Goal: Complete application form: Complete application form

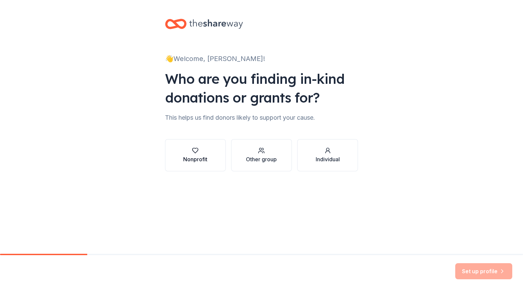
click at [202, 161] on div "Nonprofit" at bounding box center [195, 159] width 24 height 8
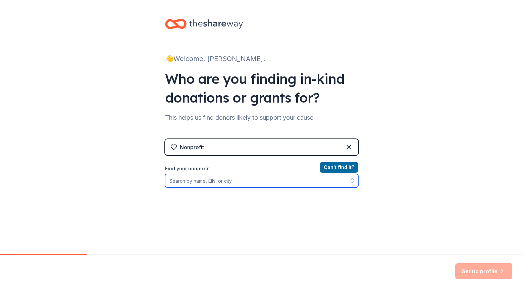
click at [274, 184] on input "Find your nonprofit" at bounding box center [261, 180] width 193 height 13
type input "Young Life"
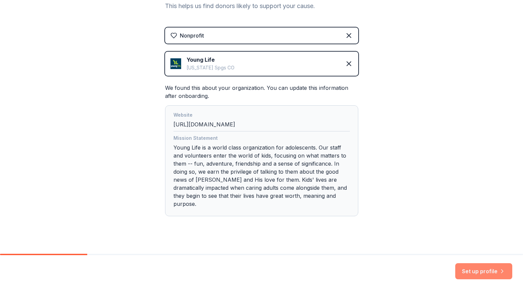
click at [493, 268] on button "Set up profile" at bounding box center [483, 271] width 57 height 16
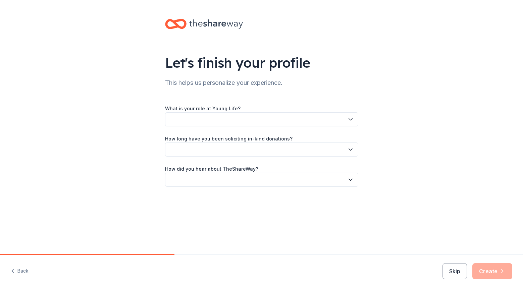
click at [287, 121] on button "button" at bounding box center [261, 119] width 193 height 14
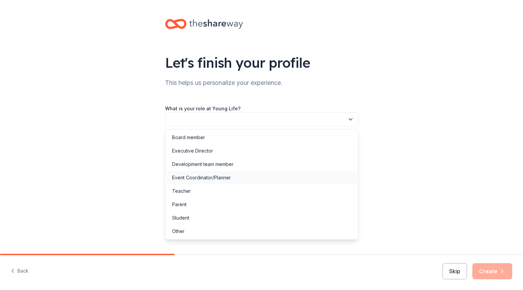
click at [242, 174] on div "Event Coordinator/Planner" at bounding box center [262, 177] width 190 height 13
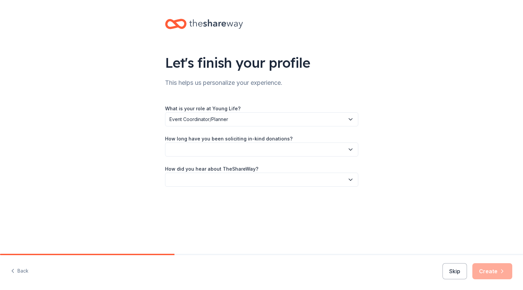
click at [255, 151] on button "button" at bounding box center [261, 149] width 193 height 14
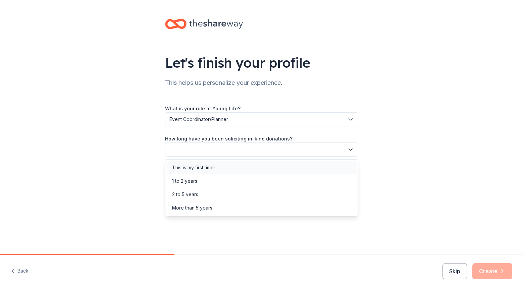
click at [203, 172] on div "This is my first time!" at bounding box center [262, 167] width 190 height 13
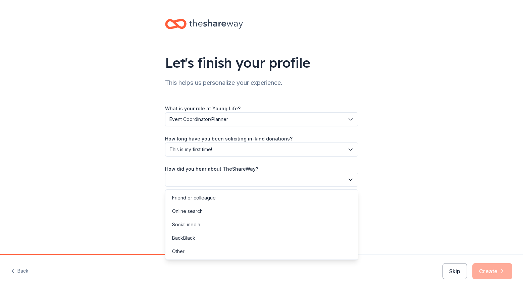
click at [228, 182] on button "button" at bounding box center [261, 180] width 193 height 14
click at [228, 212] on div "Online search" at bounding box center [262, 210] width 190 height 13
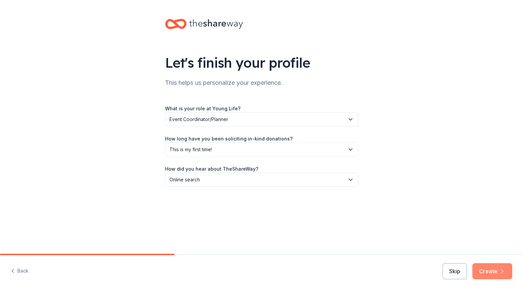
click at [497, 271] on button "Create" at bounding box center [492, 271] width 40 height 16
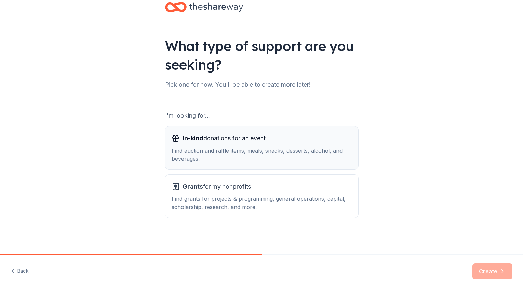
scroll to position [17, 0]
click at [225, 145] on div "In-kind donations for an event Find auction and raffle items, meals, snacks, de…" at bounding box center [262, 147] width 180 height 29
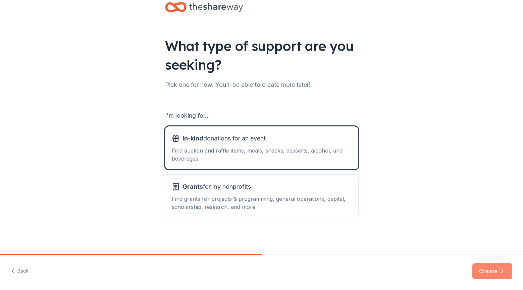
click at [488, 274] on button "Create" at bounding box center [492, 271] width 40 height 16
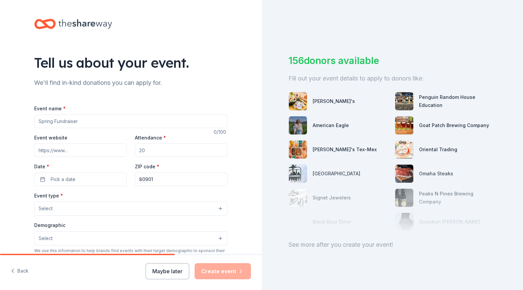
click at [113, 124] on input "Event name *" at bounding box center [130, 121] width 193 height 13
type input "e"
type input "Leadership"
click at [155, 152] on input "Attendance *" at bounding box center [181, 149] width 93 height 13
type input "4"
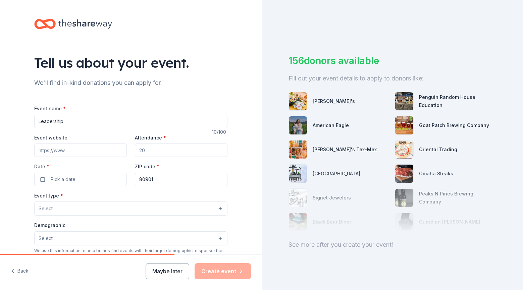
type input "6"
type input "50"
click at [95, 174] on button "Pick a date" at bounding box center [80, 179] width 93 height 13
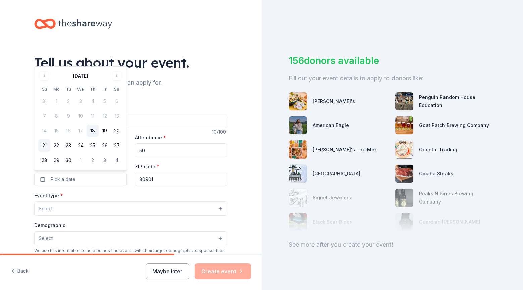
click at [43, 144] on button "21" at bounding box center [44, 145] width 12 height 12
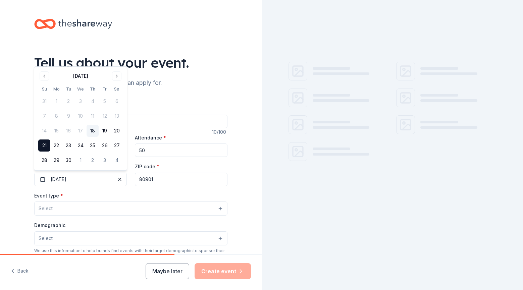
click at [156, 178] on input "80901" at bounding box center [181, 179] width 93 height 13
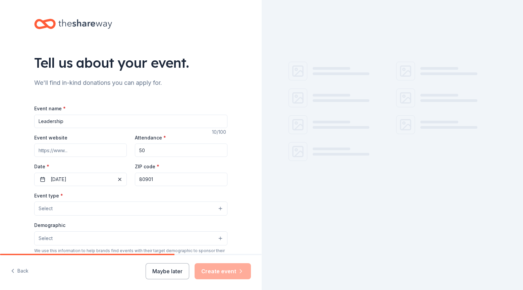
click at [156, 178] on input "80901" at bounding box center [181, 179] width 93 height 13
type input "28226"
click at [123, 209] on button "Select" at bounding box center [130, 208] width 193 height 14
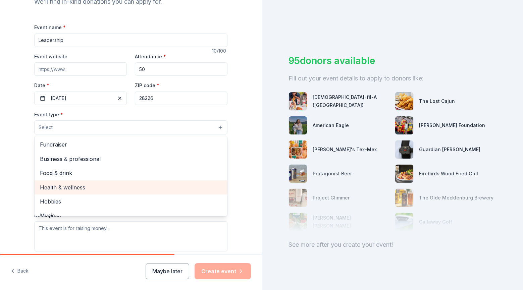
click at [74, 186] on span "Health & wellness" at bounding box center [131, 187] width 182 height 9
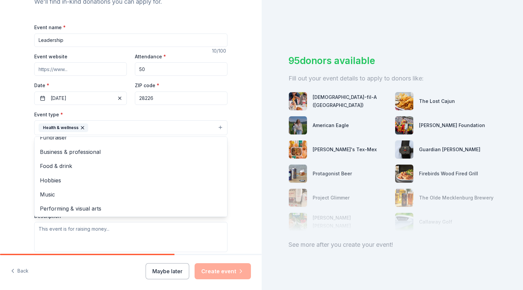
scroll to position [7, 0]
click at [27, 188] on div "Tell us about your event. We'll find in-kind donations you can apply for. Event…" at bounding box center [130, 142] width 215 height 447
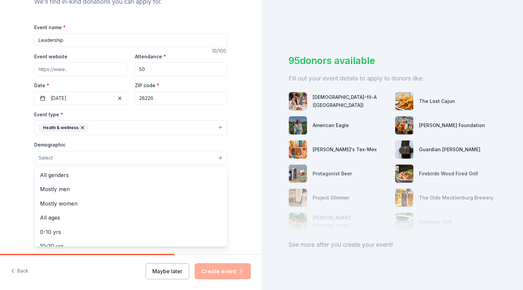
click at [95, 157] on button "Select" at bounding box center [130, 158] width 193 height 14
click at [61, 177] on span "All genders" at bounding box center [131, 175] width 182 height 9
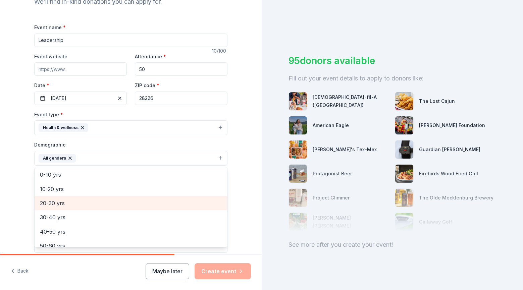
click at [61, 203] on span "20-30 yrs" at bounding box center [131, 203] width 182 height 9
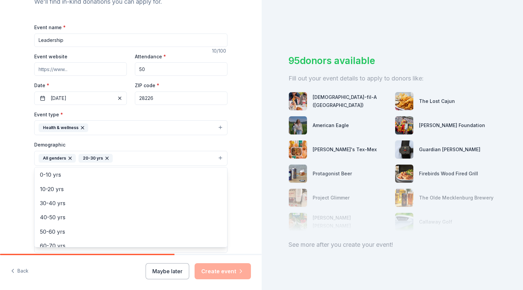
click at [26, 190] on div "Tell us about your event. We'll find in-kind donations you can apply for. Event…" at bounding box center [130, 143] width 215 height 448
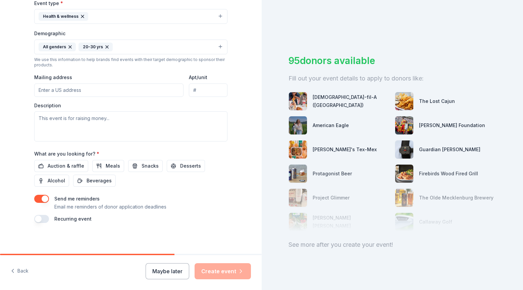
scroll to position [192, 0]
click at [107, 165] on span "Meals" at bounding box center [113, 166] width 14 height 8
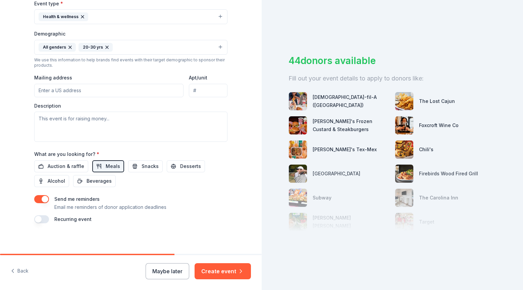
click at [44, 199] on button "button" at bounding box center [41, 199] width 15 height 8
click at [233, 274] on button "Create event" at bounding box center [222, 271] width 56 height 16
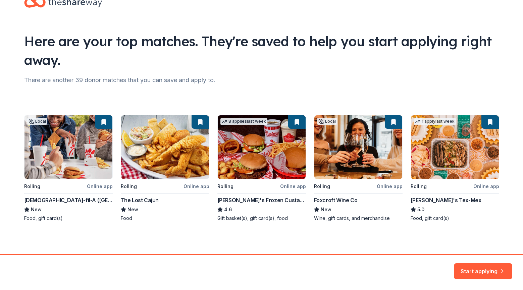
click at [443, 150] on div "Local Rolling Online app [DEMOGRAPHIC_DATA]-fil-A (Charlotte) New Food, gift ca…" at bounding box center [261, 168] width 475 height 107
click at [480, 271] on button "Start applying" at bounding box center [483, 268] width 58 height 16
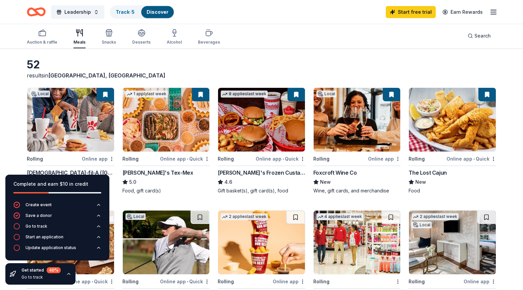
scroll to position [24, 0]
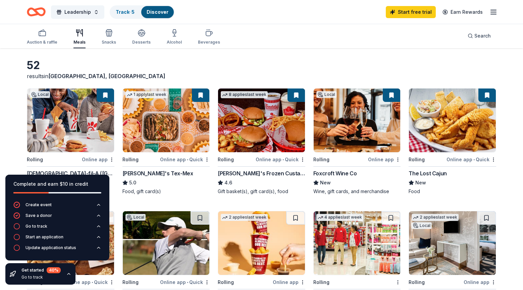
click at [160, 118] on img at bounding box center [166, 120] width 87 height 64
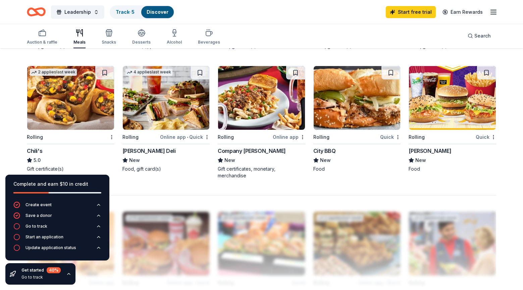
scroll to position [419, 0]
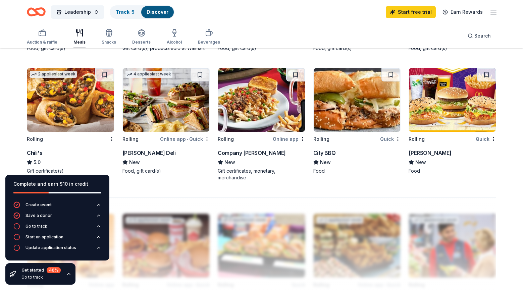
click at [175, 81] on img at bounding box center [166, 100] width 87 height 64
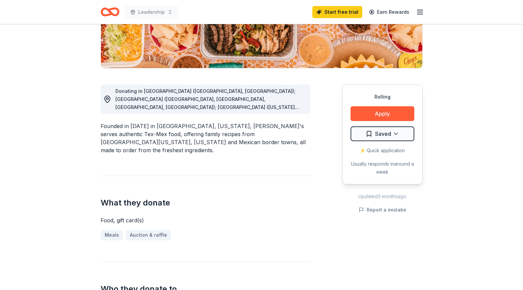
scroll to position [136, 0]
click at [204, 101] on span "Donating in AL (Birmingham, Huntsville); AR (Fayetteville, Little Rock, North L…" at bounding box center [209, 167] width 188 height 159
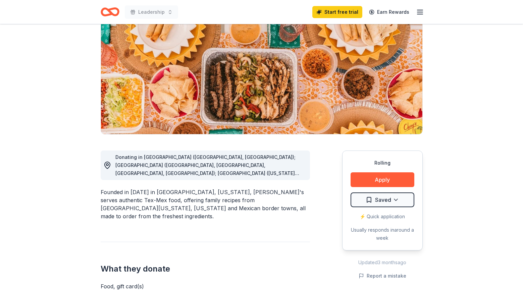
scroll to position [70, 0]
click at [393, 182] on button "Apply" at bounding box center [382, 179] width 64 height 15
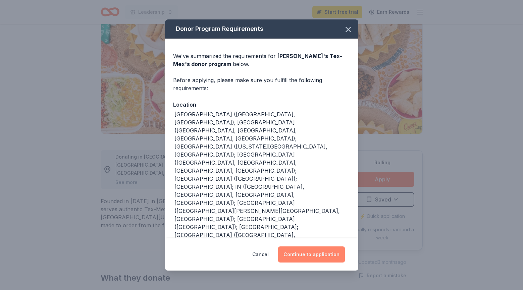
click at [326, 249] on button "Continue to application" at bounding box center [311, 254] width 67 height 16
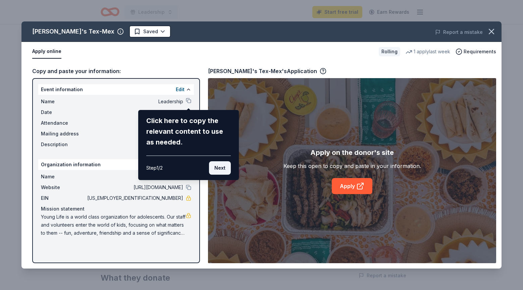
click at [222, 167] on button "Next" at bounding box center [220, 167] width 22 height 13
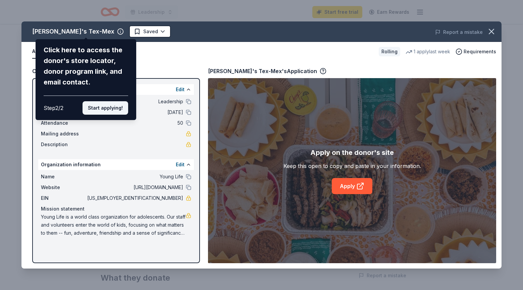
click at [100, 101] on button "Start applying!" at bounding box center [105, 107] width 46 height 13
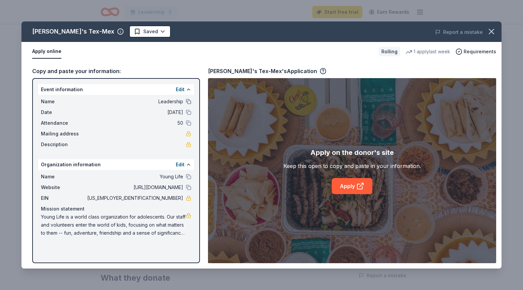
click at [186, 101] on button at bounding box center [188, 101] width 5 height 5
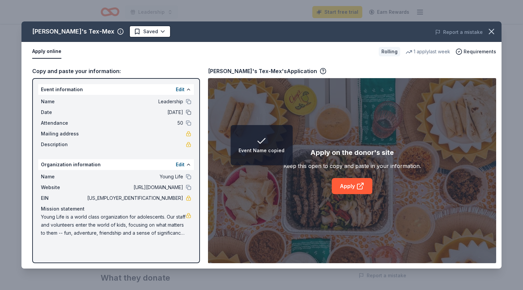
click at [189, 112] on button at bounding box center [188, 112] width 5 height 5
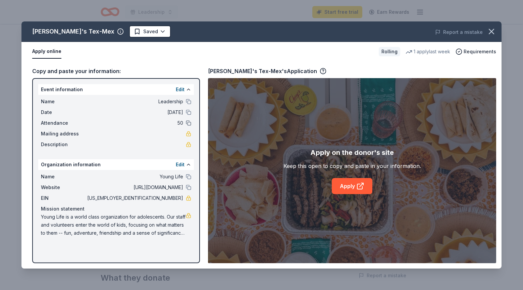
click at [189, 123] on button at bounding box center [188, 122] width 5 height 5
click at [187, 178] on button at bounding box center [188, 176] width 5 height 5
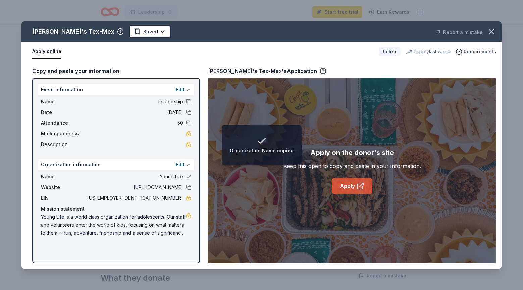
click at [359, 181] on link "Apply" at bounding box center [352, 186] width 41 height 16
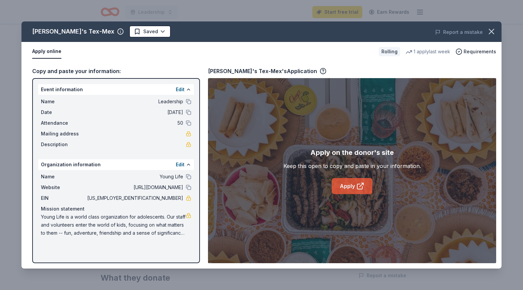
click at [348, 185] on link "Apply" at bounding box center [352, 186] width 41 height 16
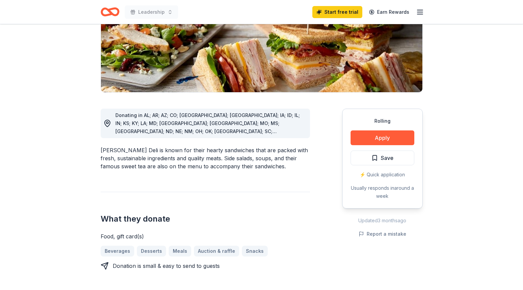
scroll to position [110, 0]
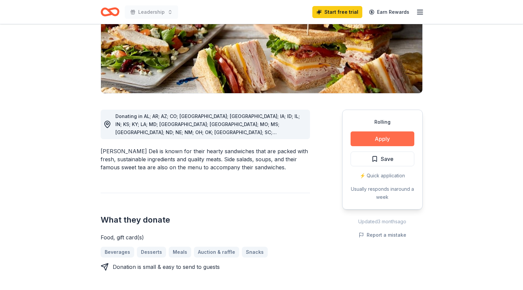
click at [407, 137] on button "Apply" at bounding box center [382, 138] width 64 height 15
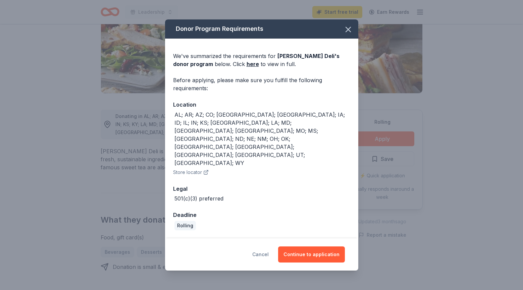
click at [256, 246] on button "Cancel" at bounding box center [260, 254] width 16 height 16
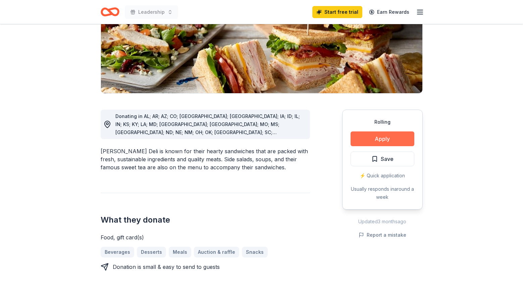
click at [381, 143] on button "Apply" at bounding box center [382, 138] width 64 height 15
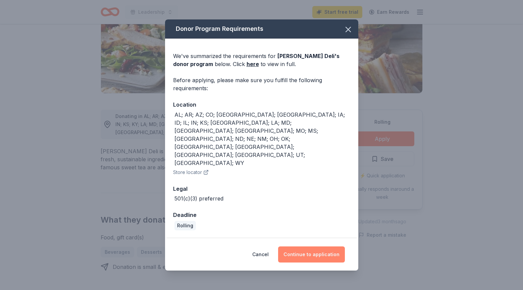
click at [320, 246] on button "Continue to application" at bounding box center [311, 254] width 67 height 16
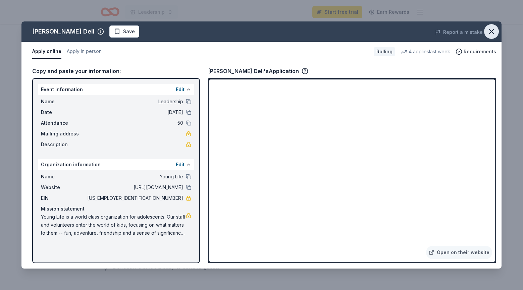
click at [490, 31] on icon "button" at bounding box center [491, 31] width 5 height 5
